Goal: Find contact information: Find contact information

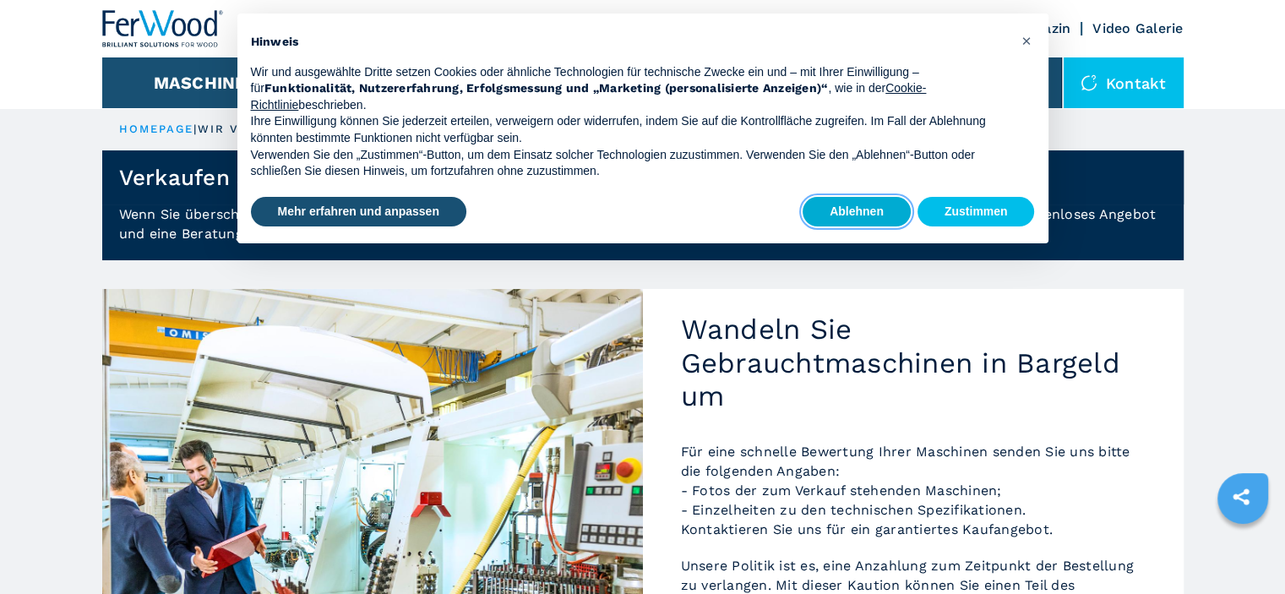
drag, startPoint x: 862, startPoint y: 196, endPoint x: 852, endPoint y: 198, distance: 10.4
click at [861, 197] on button "Ablehnen" at bounding box center [856, 212] width 108 height 30
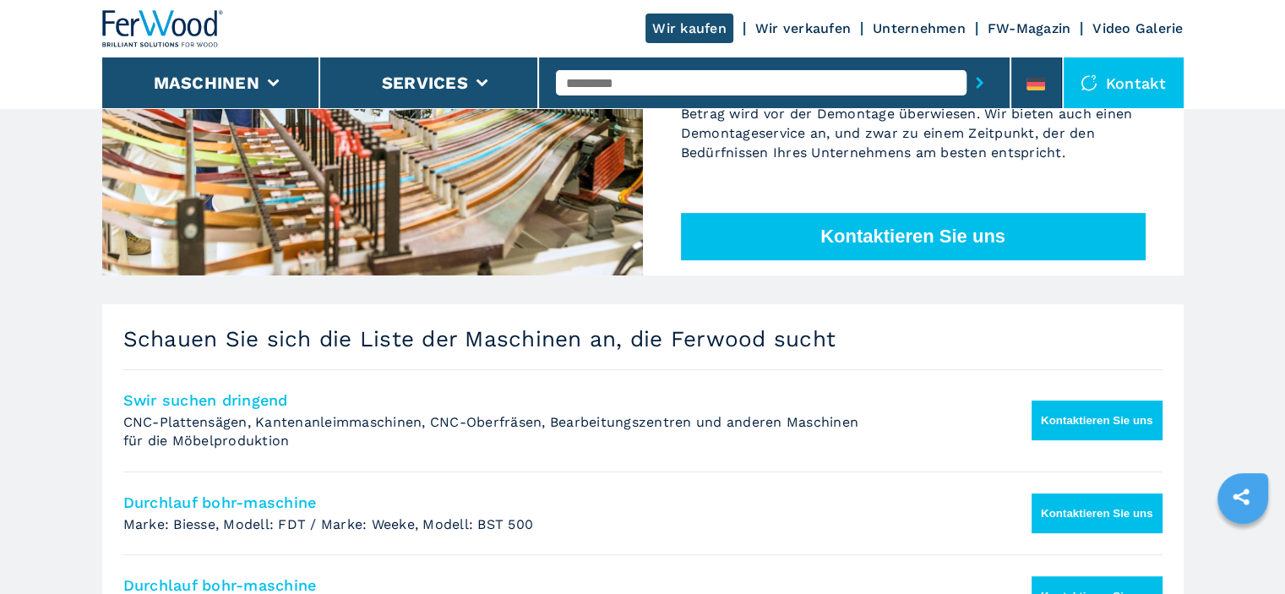
scroll to position [562, 0]
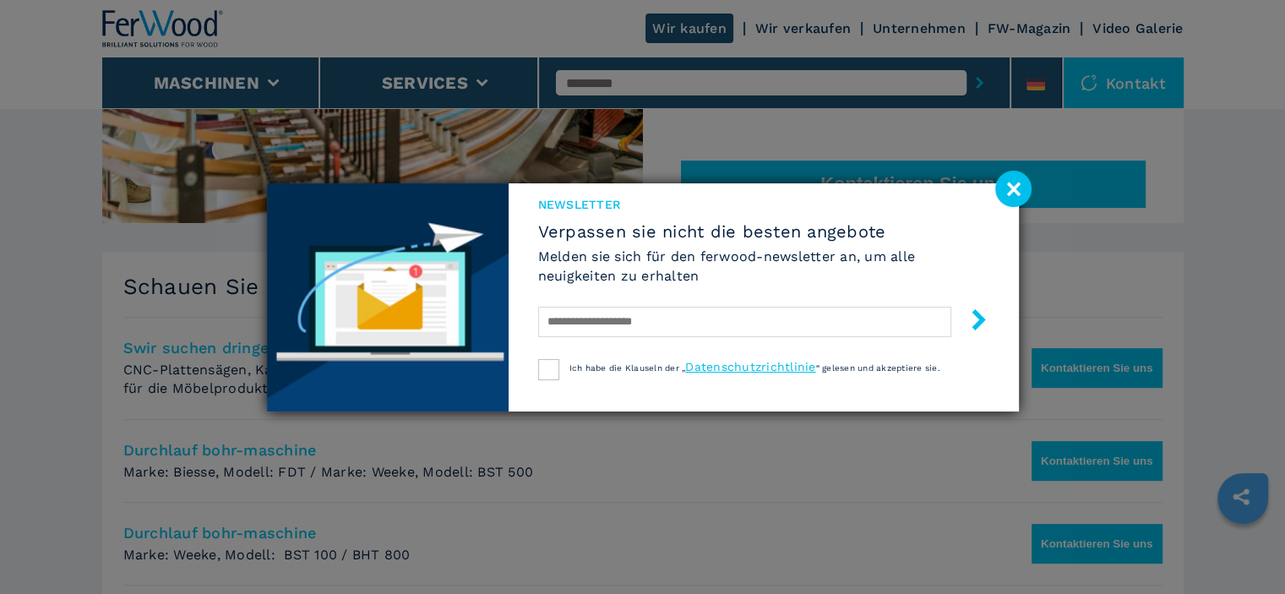
click at [1019, 188] on image at bounding box center [1013, 189] width 36 height 36
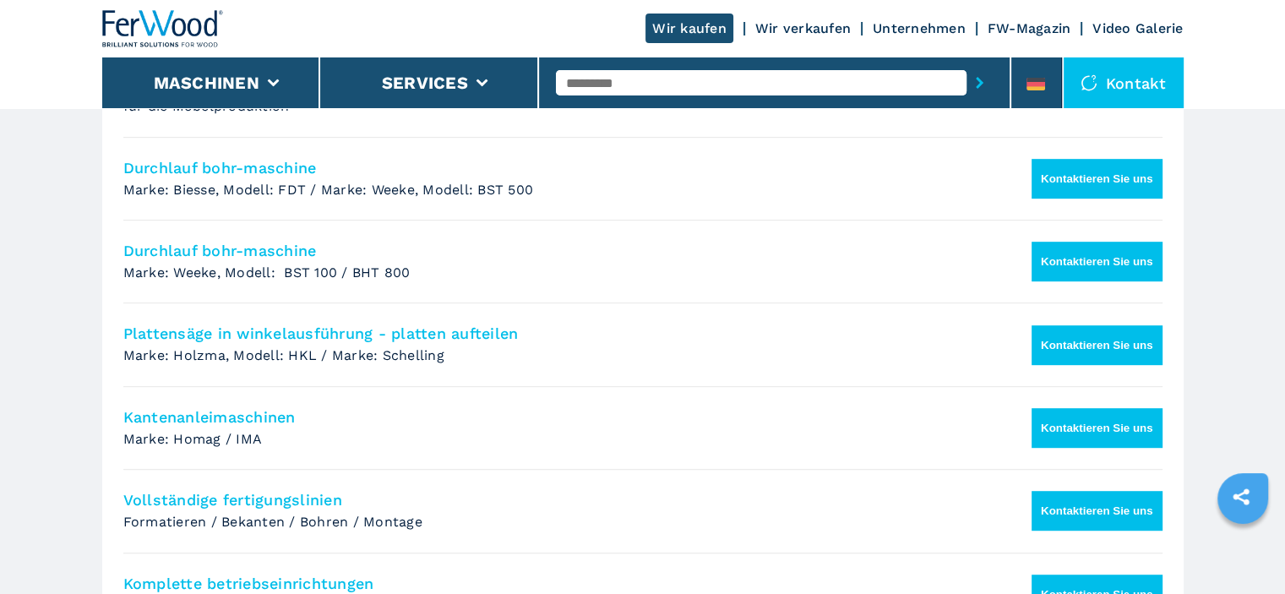
scroll to position [141, 0]
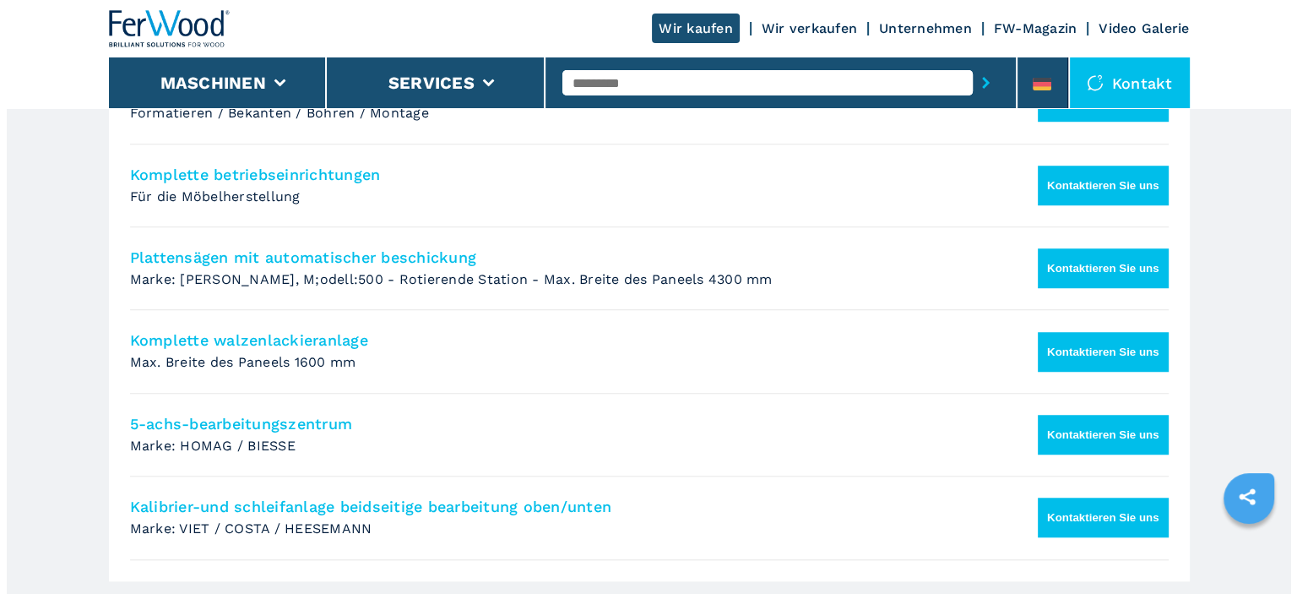
scroll to position [1267, 0]
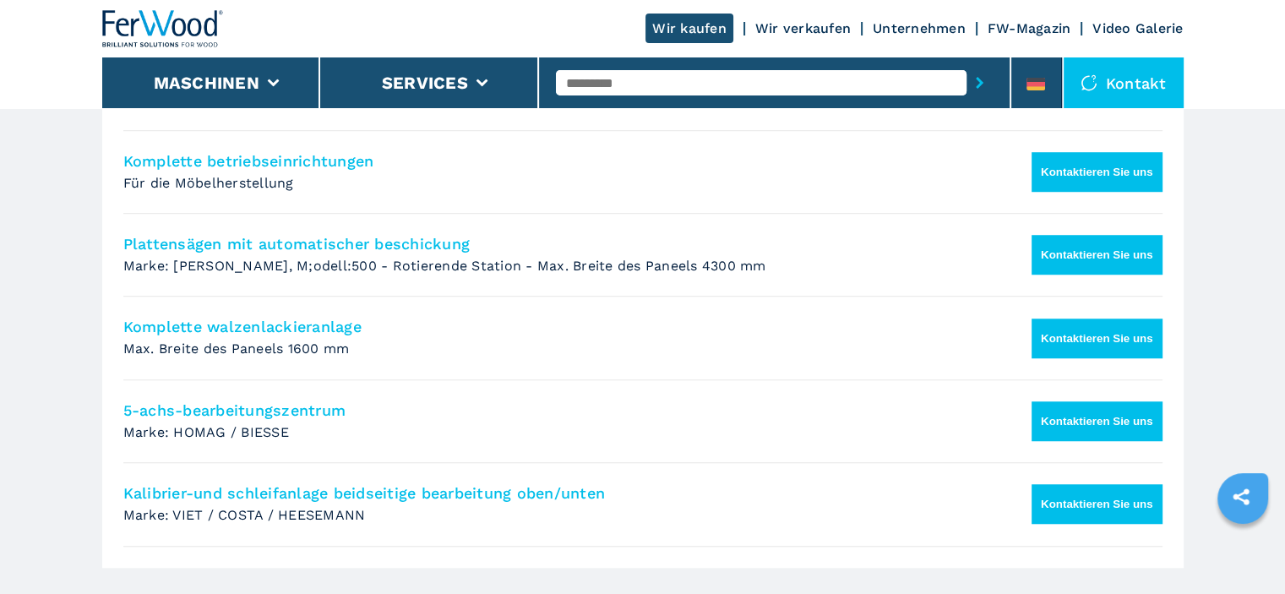
click at [1087, 170] on button "Kontaktieren Sie uns" at bounding box center [1096, 172] width 131 height 40
